Goal: Task Accomplishment & Management: Use online tool/utility

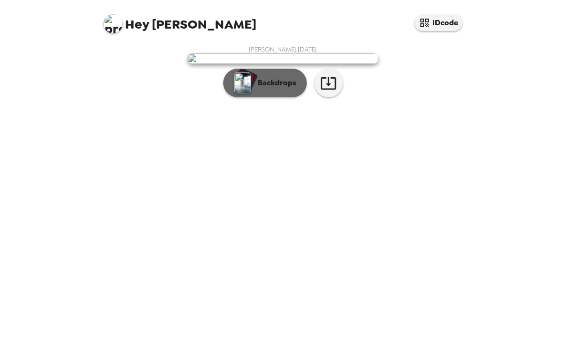
click at [273, 89] on p "Backdrops" at bounding box center [274, 82] width 43 height 11
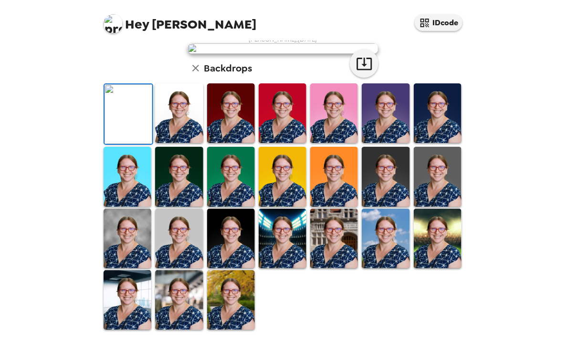
scroll to position [233, 0]
click at [181, 181] on img at bounding box center [179, 177] width 48 height 60
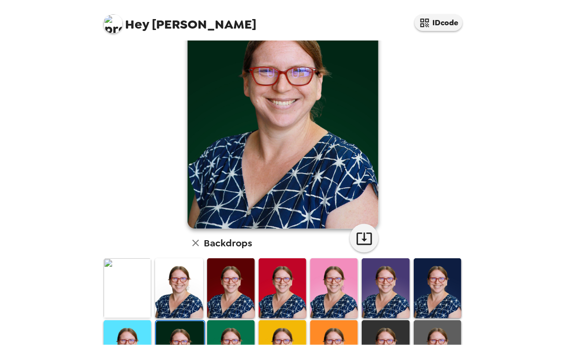
scroll to position [109, 0]
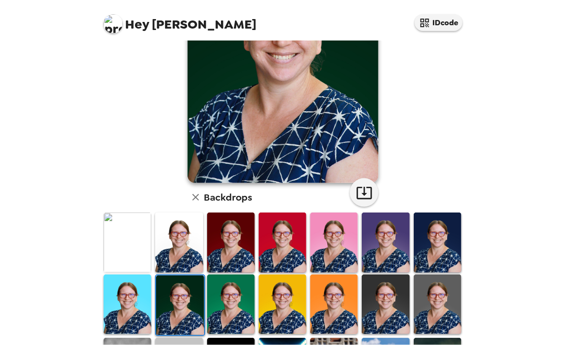
click at [386, 243] on img at bounding box center [385, 243] width 48 height 60
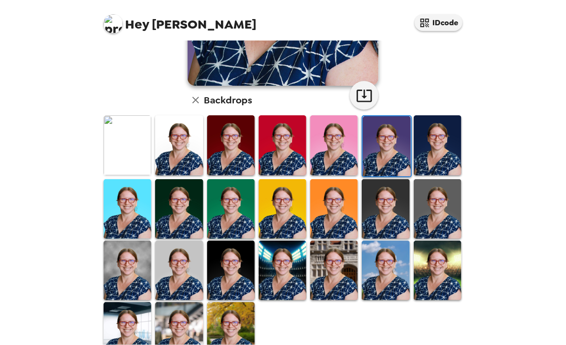
scroll to position [207, 0]
